Goal: Task Accomplishment & Management: Manage account settings

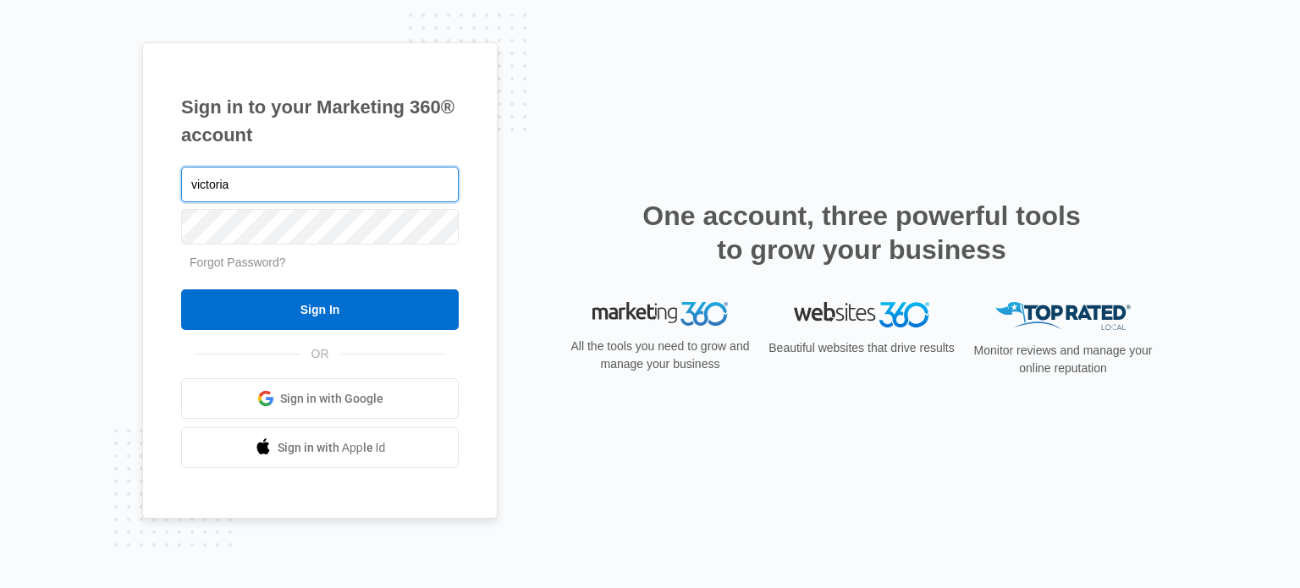
drag, startPoint x: 256, startPoint y: 189, endPoint x: 63, endPoint y: 179, distance: 193.3
click at [63, 179] on div "Sign in to your Marketing 360® account victoria Forgot Password? Sign In OR" at bounding box center [650, 294] width 1300 height 588
paste input "ictoriaray@sytner.co.uk.m360"
click at [186, 184] on input "ictoriaray@sytner.co.uk.m360" at bounding box center [320, 185] width 278 height 36
type input "Victoriaray@sytner.co.uk.m360"
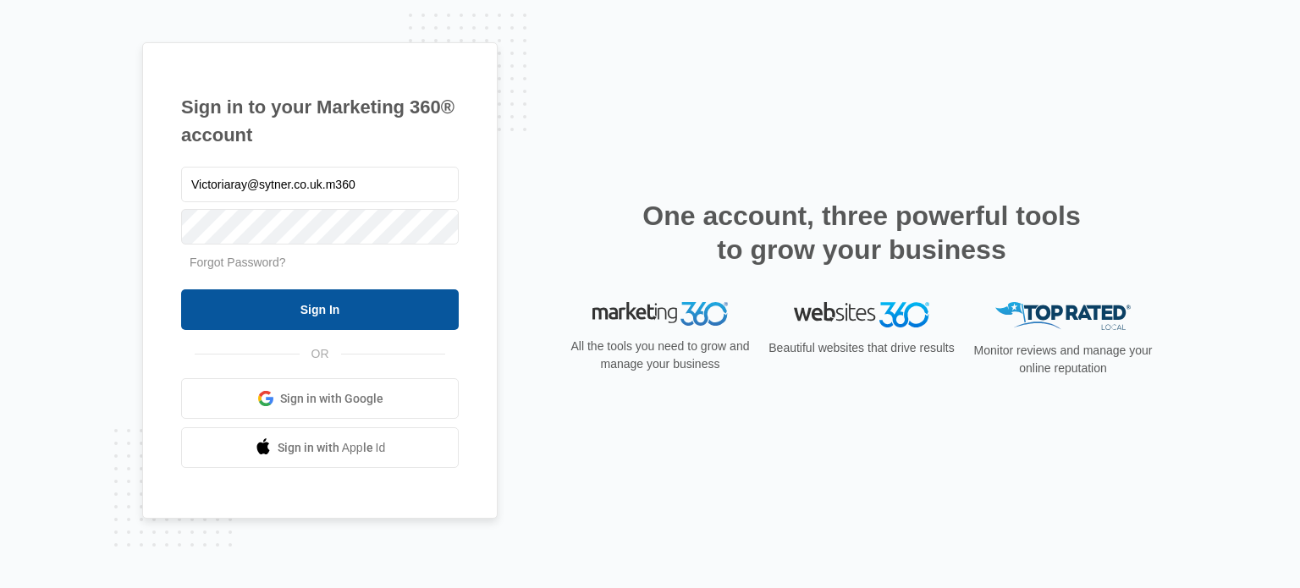
click at [317, 304] on input "Sign In" at bounding box center [320, 310] width 278 height 41
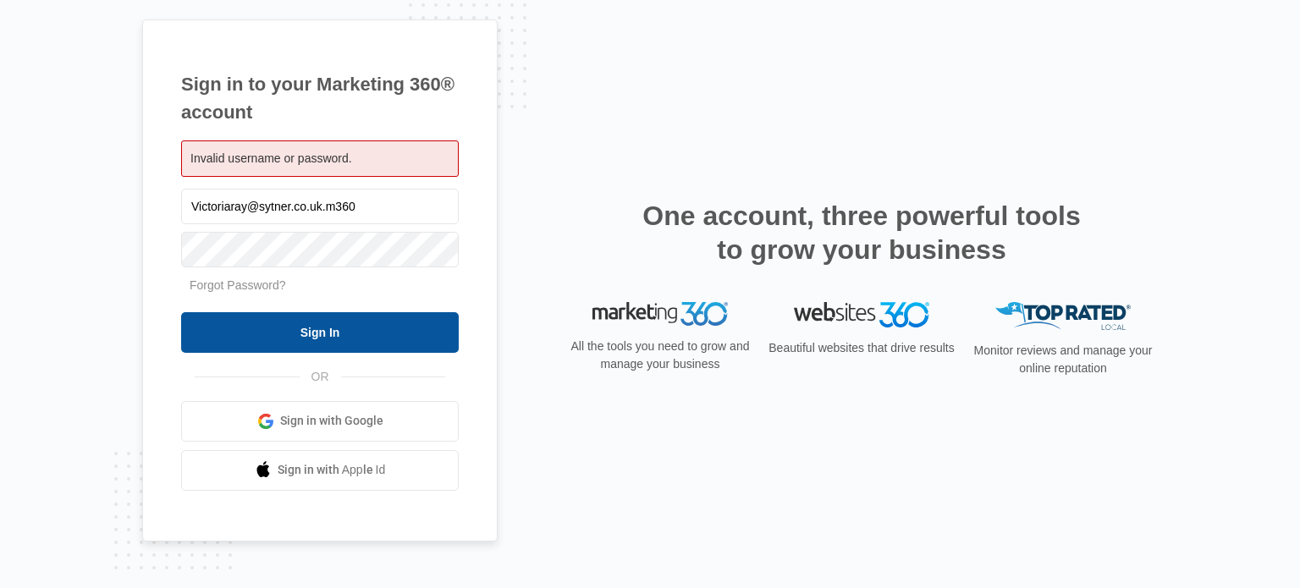
click at [350, 334] on input "Sign In" at bounding box center [320, 332] width 278 height 41
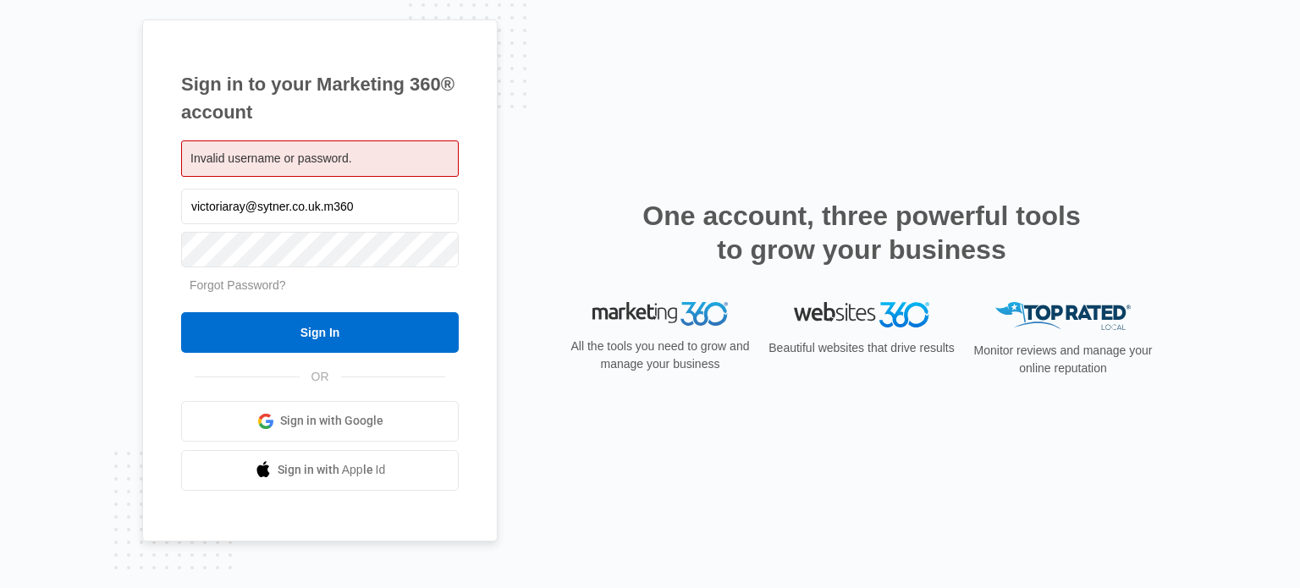
type input "victoriaray@sytner.co.uk.m360"
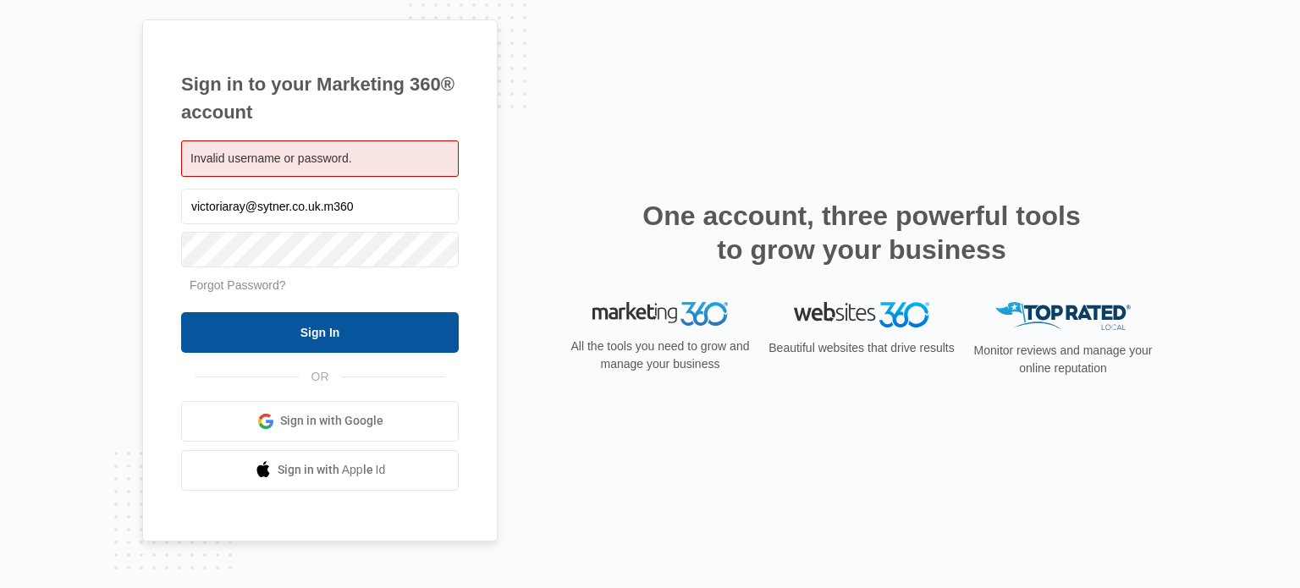
click at [343, 323] on input "Sign In" at bounding box center [320, 332] width 278 height 41
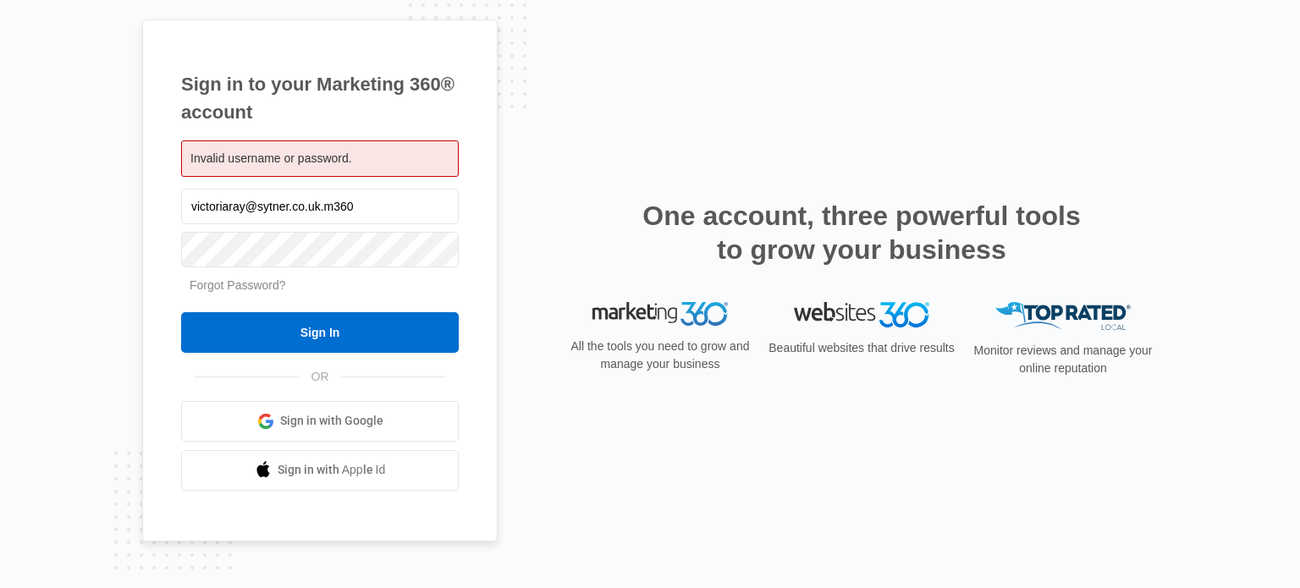
click at [270, 284] on link "Forgot Password?" at bounding box center [238, 286] width 97 height 14
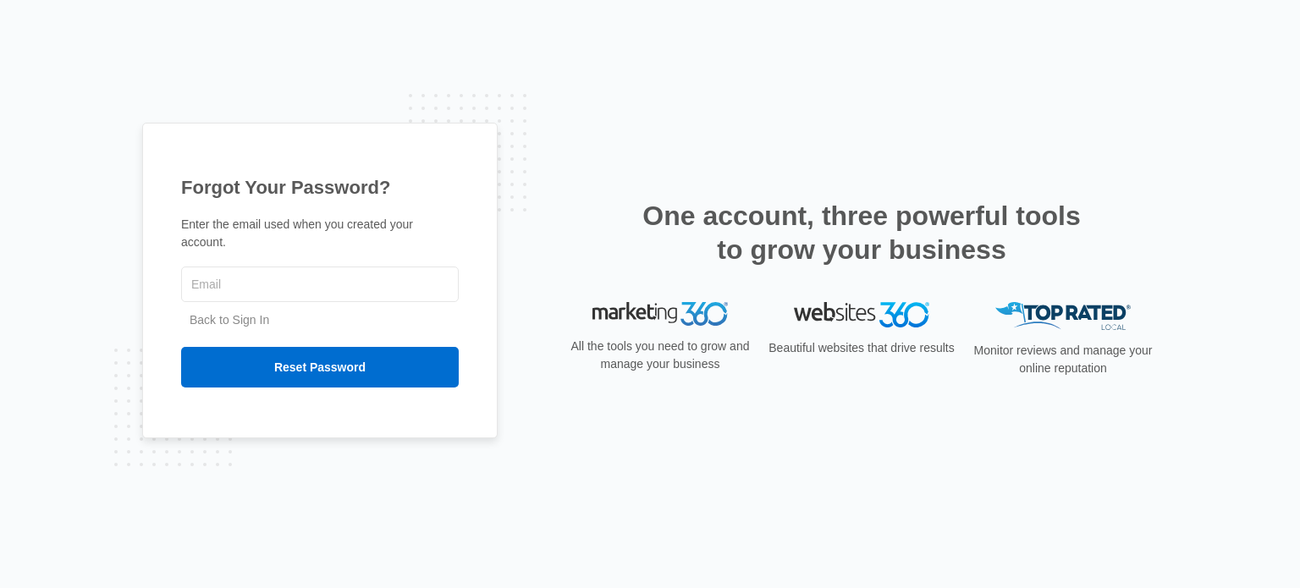
click at [242, 313] on link "Back to Sign In" at bounding box center [230, 320] width 80 height 14
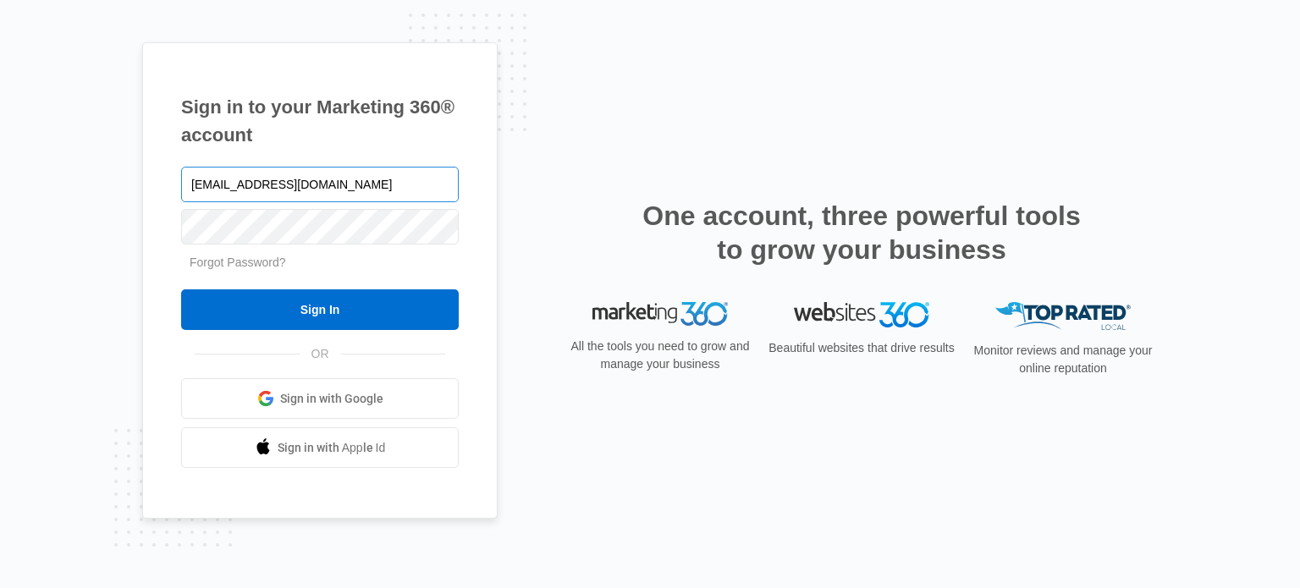
type input "[EMAIL_ADDRESS][DOMAIN_NAME]"
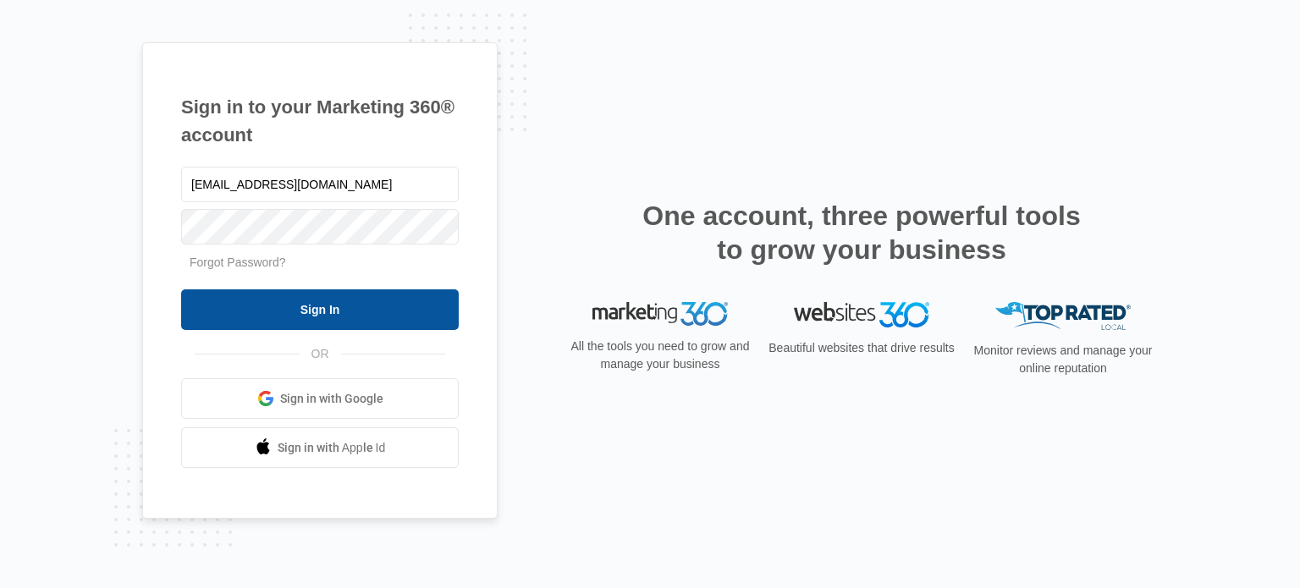
click at [335, 317] on input "Sign In" at bounding box center [320, 310] width 278 height 41
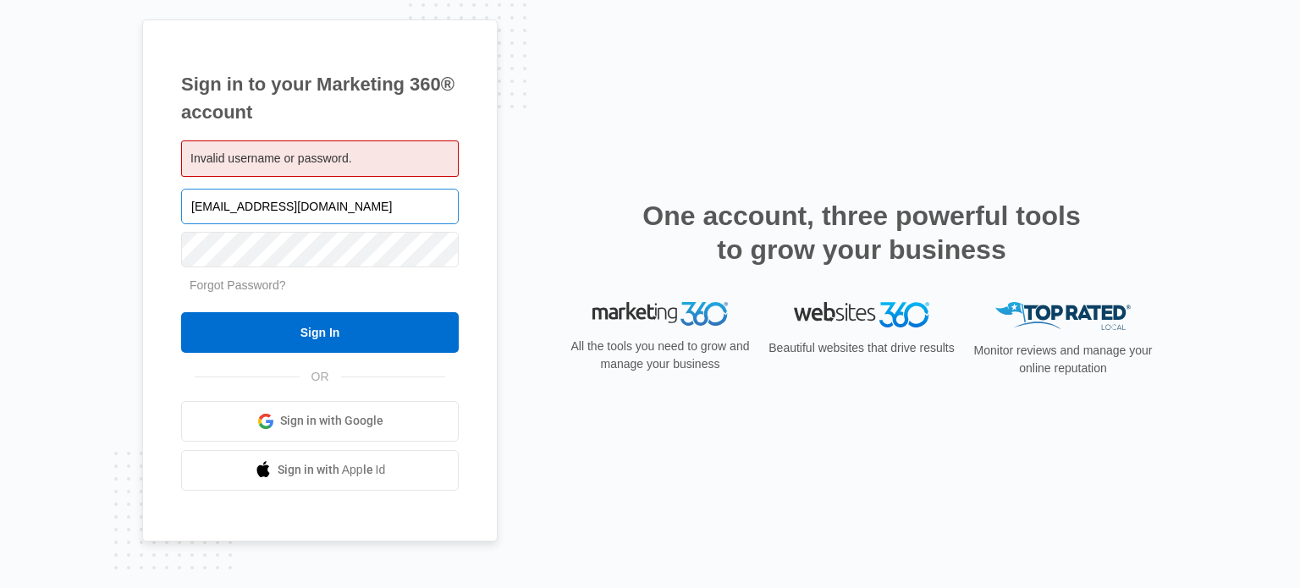
click at [341, 208] on input "[EMAIL_ADDRESS][DOMAIN_NAME]" at bounding box center [320, 207] width 278 height 36
drag, startPoint x: 376, startPoint y: 201, endPoint x: 0, endPoint y: 192, distance: 376.0
click at [0, 192] on div "Sign in to your Marketing 360® account Invalid username or password. victoriara…" at bounding box center [650, 294] width 1300 height 588
click at [243, 286] on link "Forgot Password?" at bounding box center [238, 286] width 97 height 14
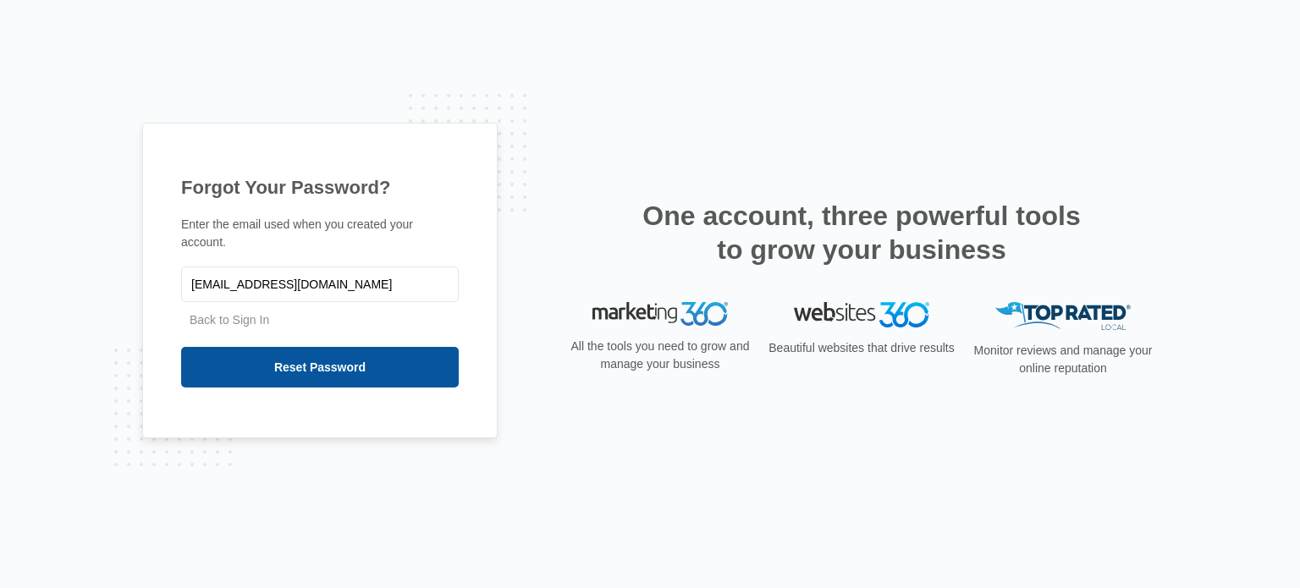
type input "[EMAIL_ADDRESS][DOMAIN_NAME]"
click at [366, 356] on input "Reset Password" at bounding box center [320, 367] width 278 height 41
